Goal: Transaction & Acquisition: Book appointment/travel/reservation

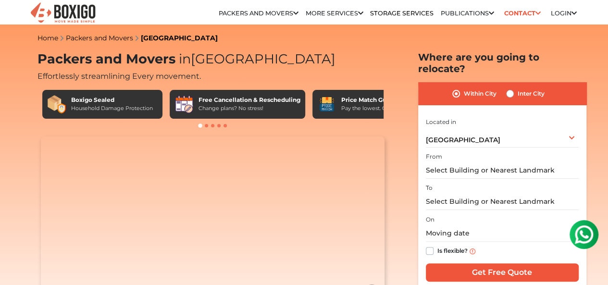
click at [437, 246] on label "Is flexible?" at bounding box center [452, 250] width 30 height 10
click at [433, 246] on input "Is flexible?" at bounding box center [430, 250] width 8 height 10
checkbox input "true"
click at [449, 229] on input "text" at bounding box center [502, 233] width 153 height 17
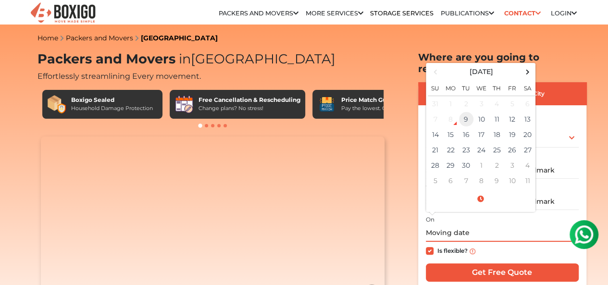
click at [466, 113] on td "9" at bounding box center [465, 118] width 15 height 15
type input "[DATE] 4:28 PM"
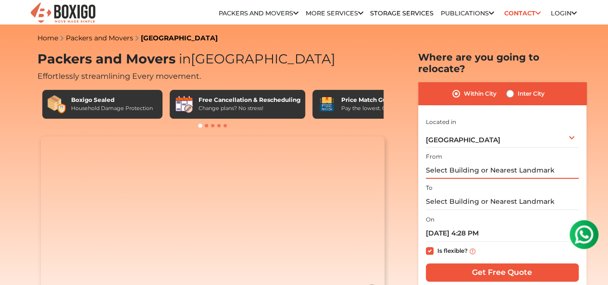
click at [507, 164] on input "text" at bounding box center [502, 170] width 153 height 17
